Goal: Check status

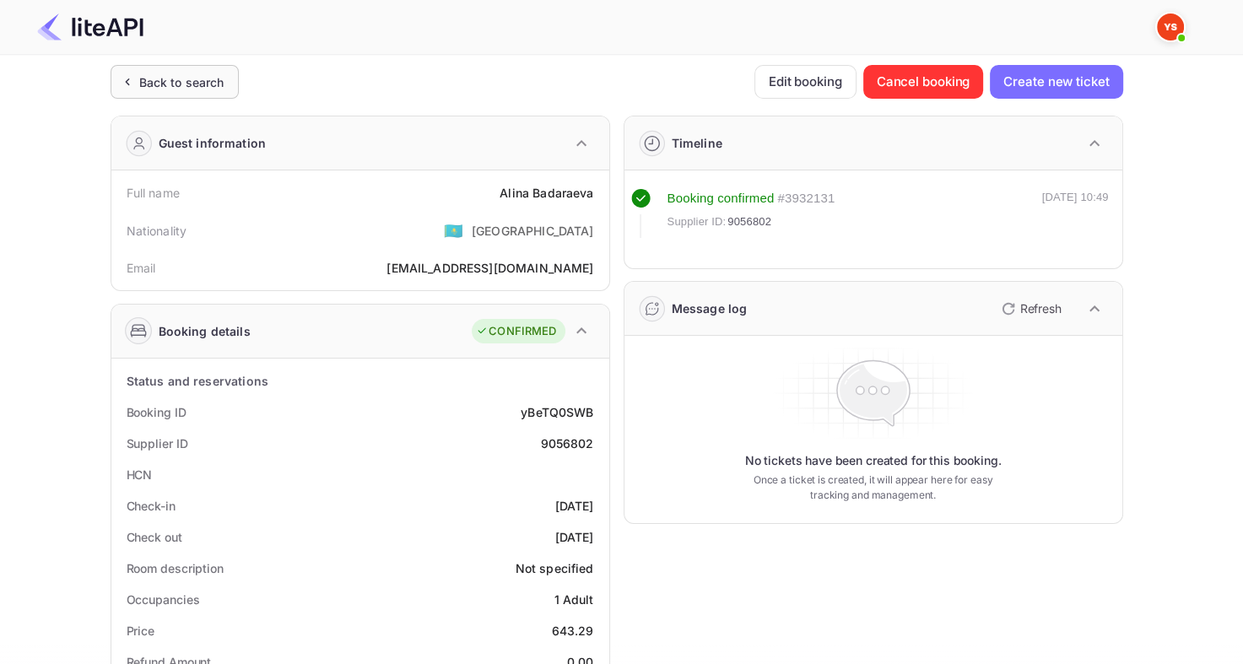
click at [209, 81] on div "Back to search" at bounding box center [181, 82] width 85 height 18
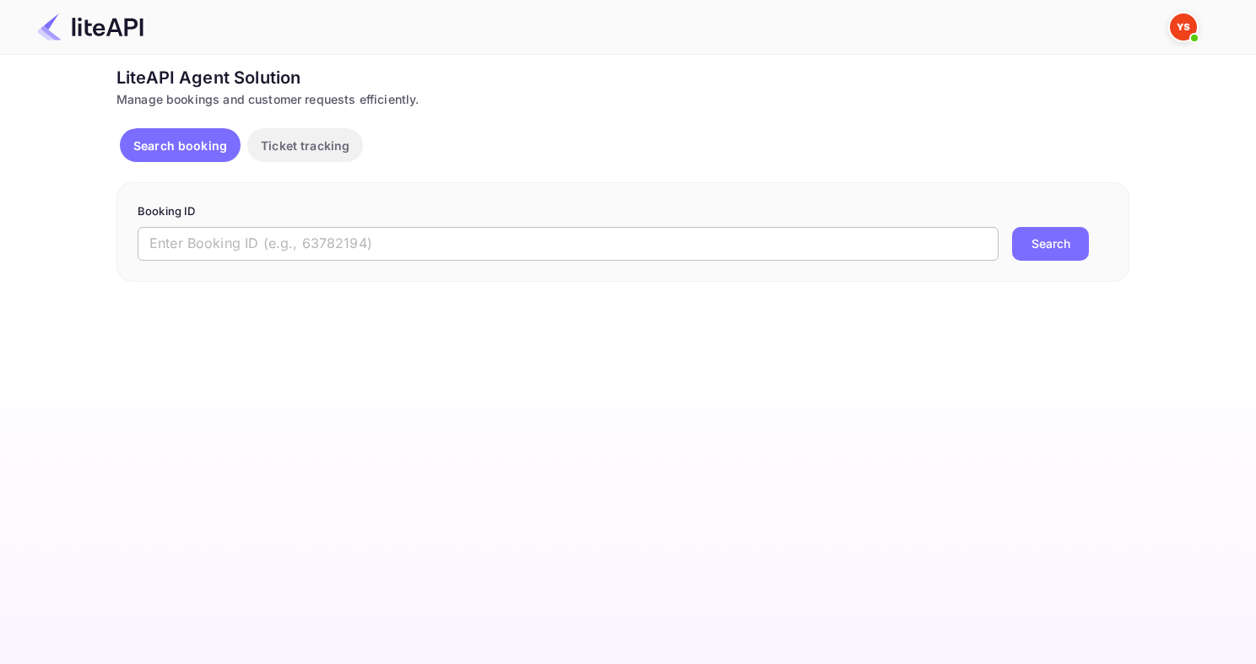
click at [213, 240] on input "text" at bounding box center [568, 244] width 861 height 34
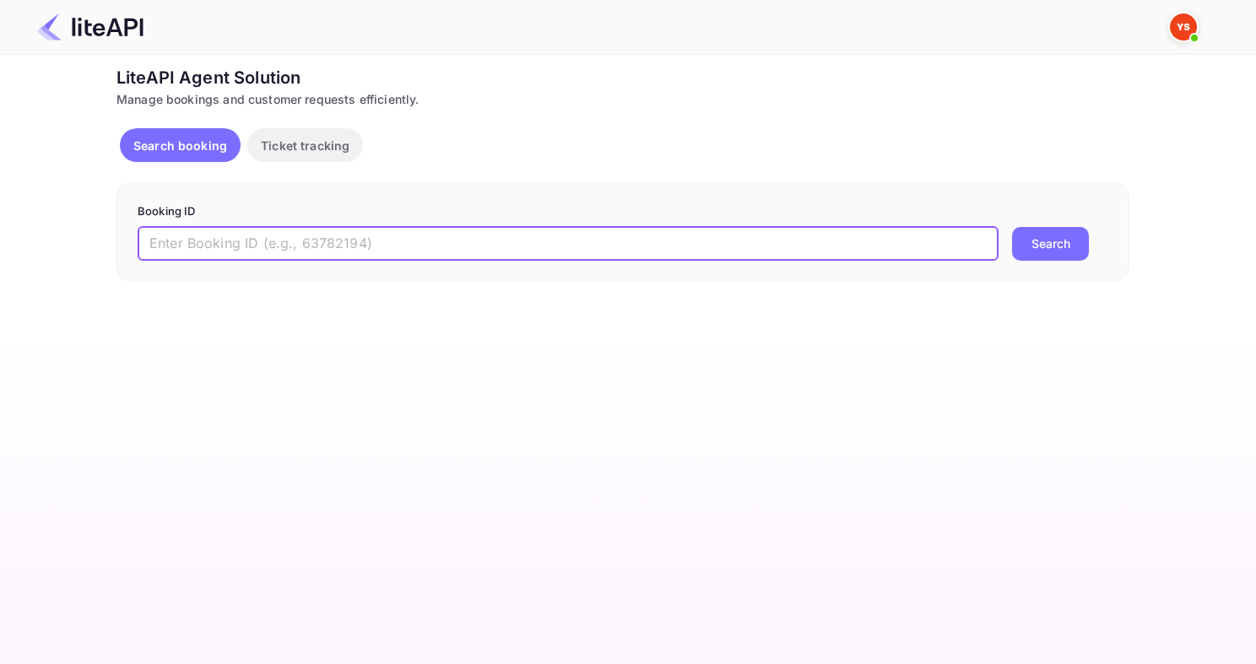
paste input "7909776"
type input "7909776"
click at [1012, 227] on button "Search" at bounding box center [1050, 244] width 77 height 34
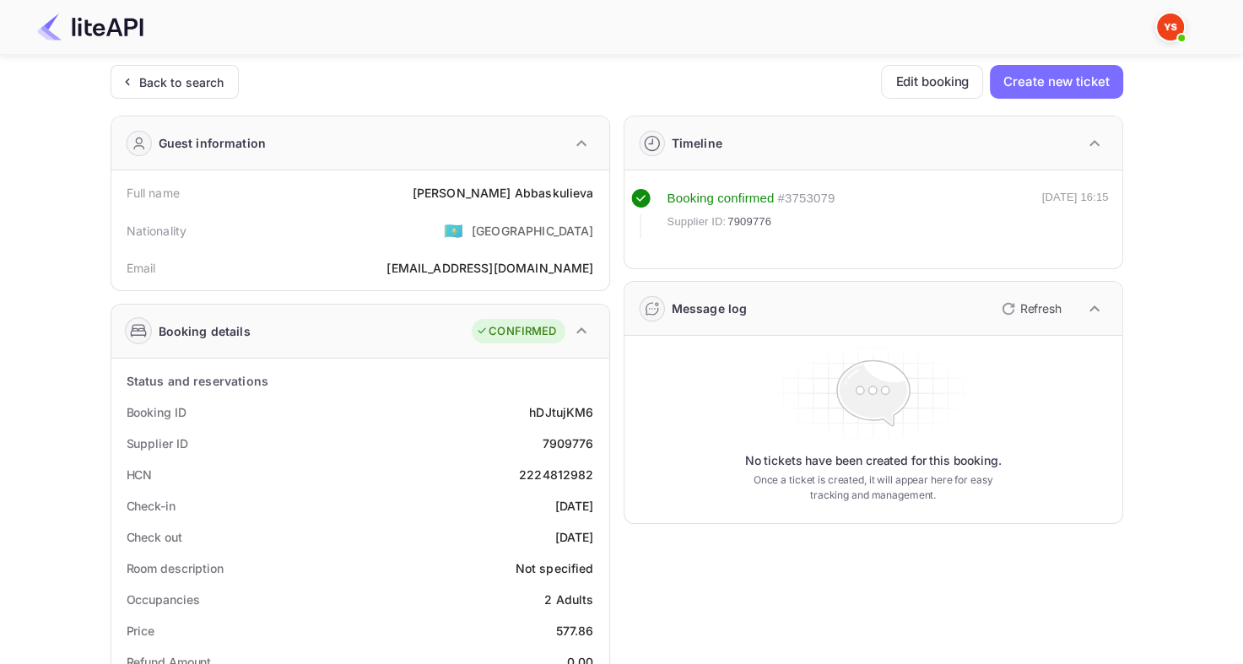
scroll to position [84, 0]
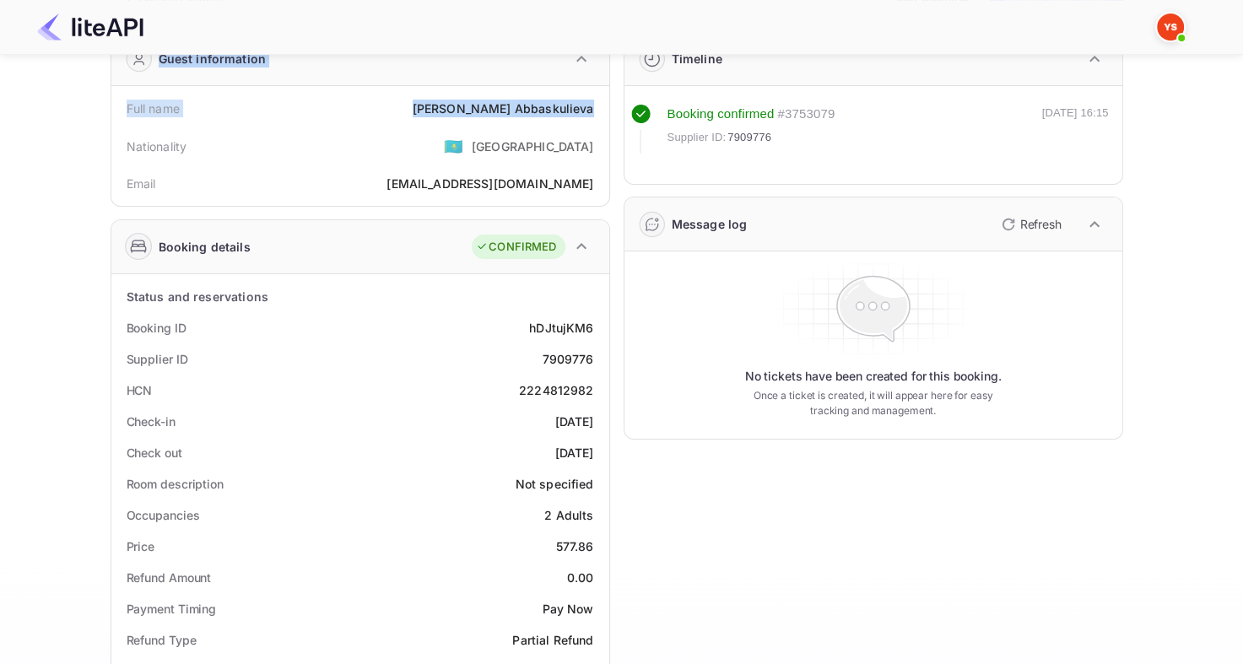
drag, startPoint x: 483, startPoint y: 110, endPoint x: 601, endPoint y: 110, distance: 118.1
click at [484, 98] on div "Full name [PERSON_NAME]" at bounding box center [360, 108] width 484 height 31
drag, startPoint x: 485, startPoint y: 105, endPoint x: 606, endPoint y: 110, distance: 120.7
click at [606, 110] on div "Full name [PERSON_NAME] Nationality 🇰🇿 [DEMOGRAPHIC_DATA] Email [EMAIL_ADDRESS]…" at bounding box center [360, 146] width 498 height 120
copy div "[PERSON_NAME]"
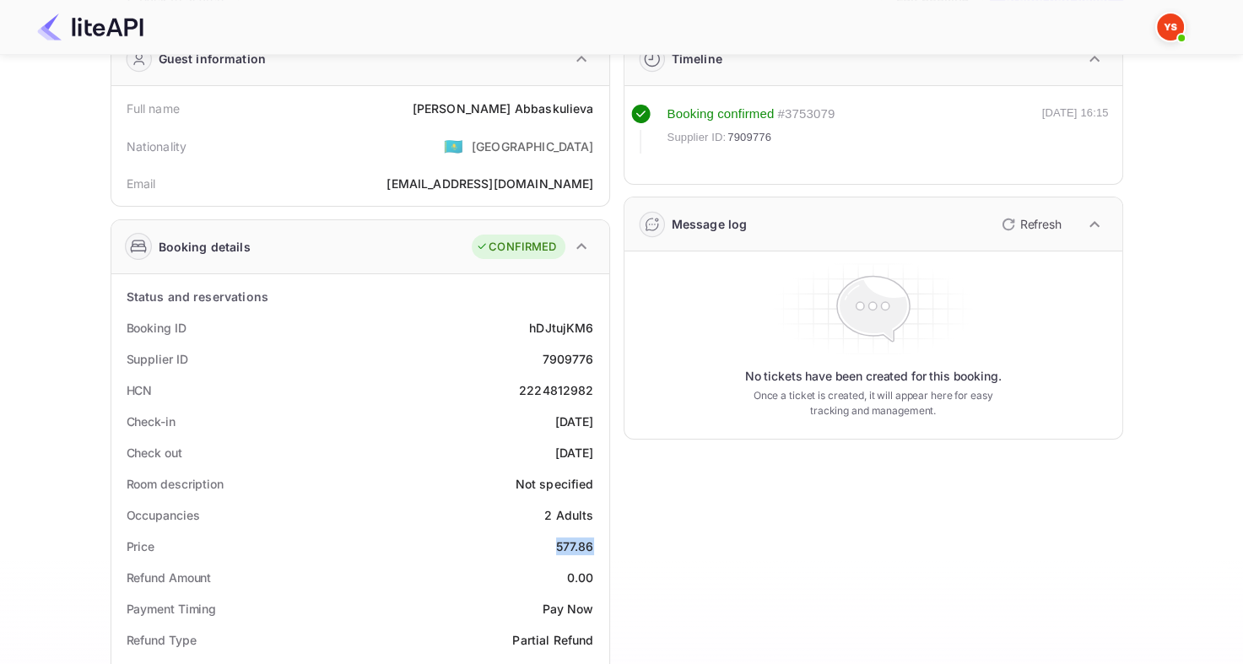
drag, startPoint x: 548, startPoint y: 542, endPoint x: 601, endPoint y: 543, distance: 53.2
click at [601, 543] on div "Price 577.86" at bounding box center [360, 546] width 484 height 31
copy div "577.86"
